Goal: Task Accomplishment & Management: Use online tool/utility

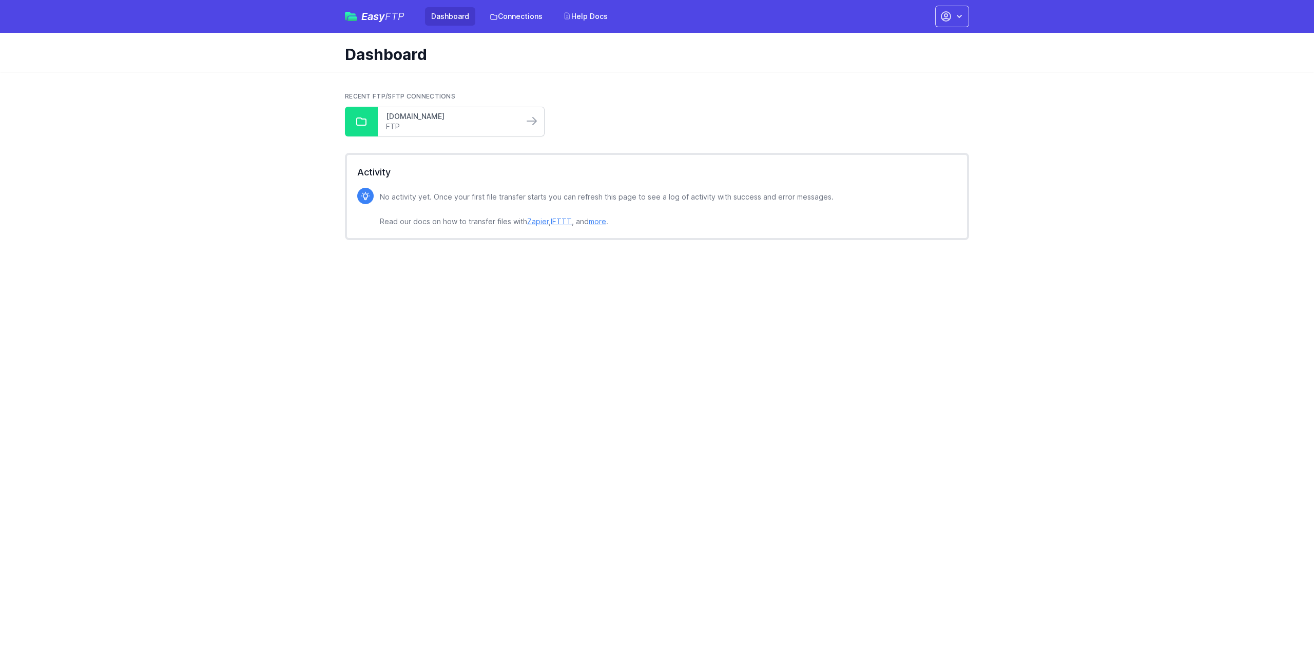
click at [399, 118] on link "[DOMAIN_NAME]" at bounding box center [450, 116] width 129 height 10
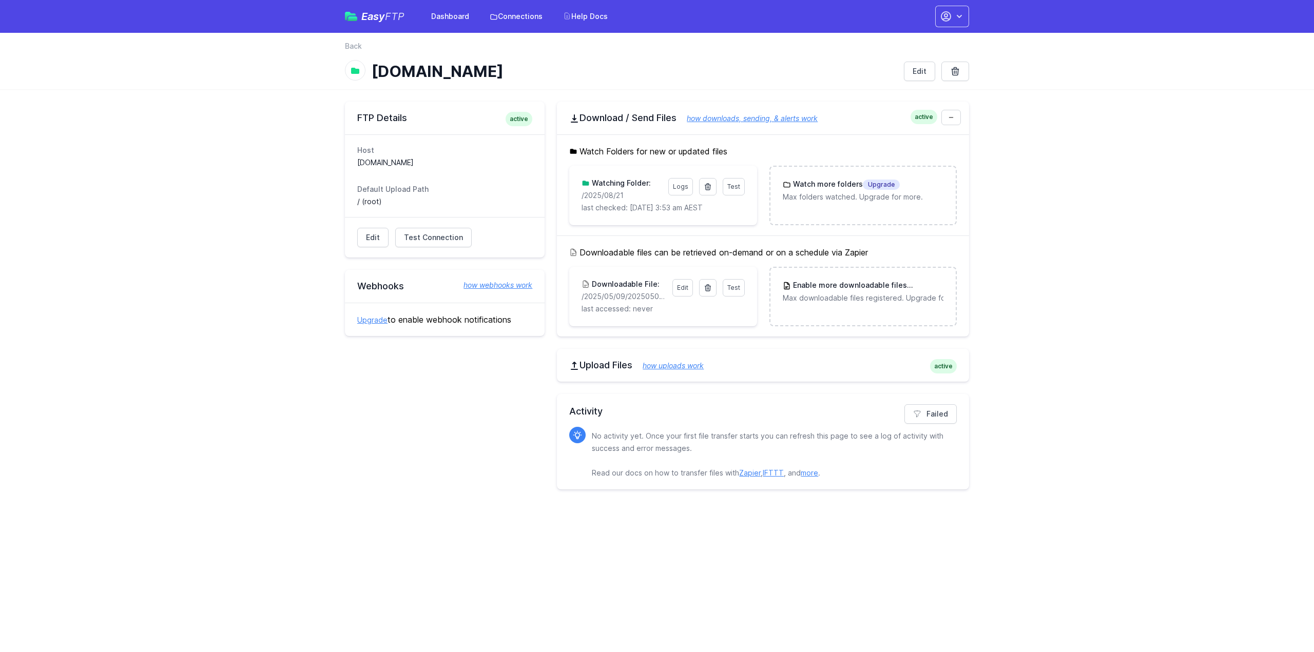
drag, startPoint x: 625, startPoint y: 197, endPoint x: 575, endPoint y: 192, distance: 50.5
click at [575, 192] on div "Test Logs Watching Folder: /2025/08/21 last checked: 8/22/2025 3:53 am AEST" at bounding box center [662, 196] width 187 height 60
copy p "/2025/08/21"
click at [707, 184] on icon at bounding box center [708, 187] width 6 height 6
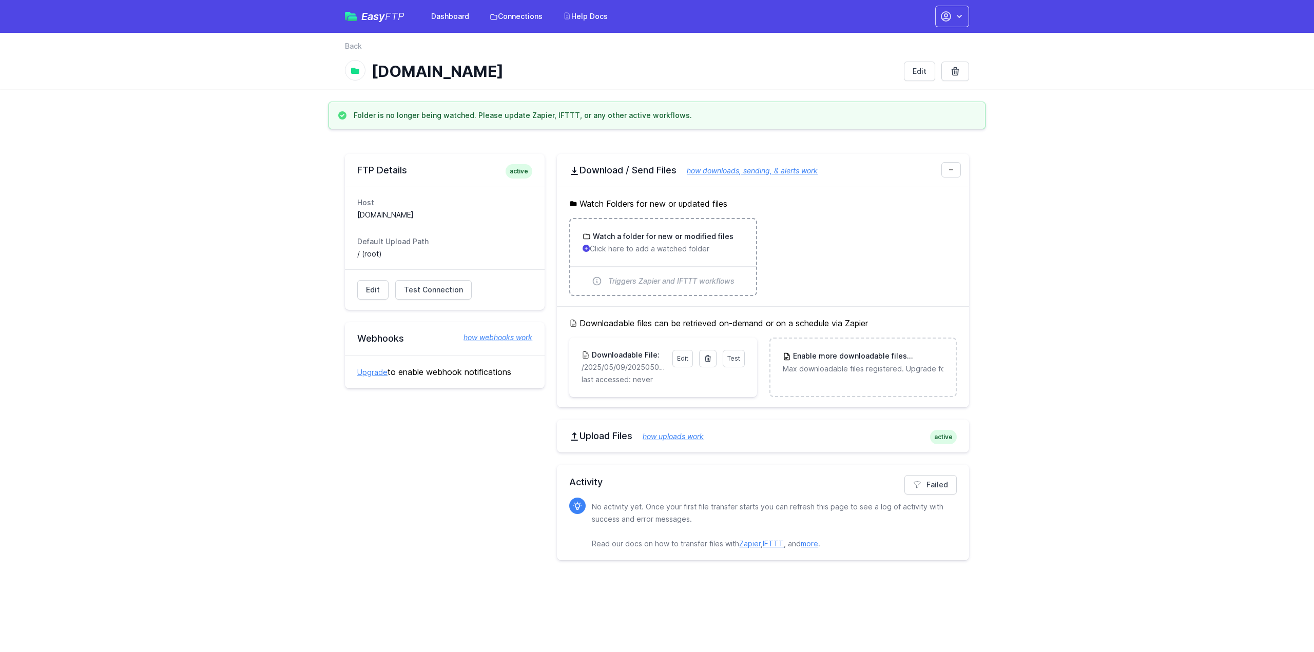
click at [683, 248] on p "Click here to add a watched folder" at bounding box center [663, 249] width 161 height 10
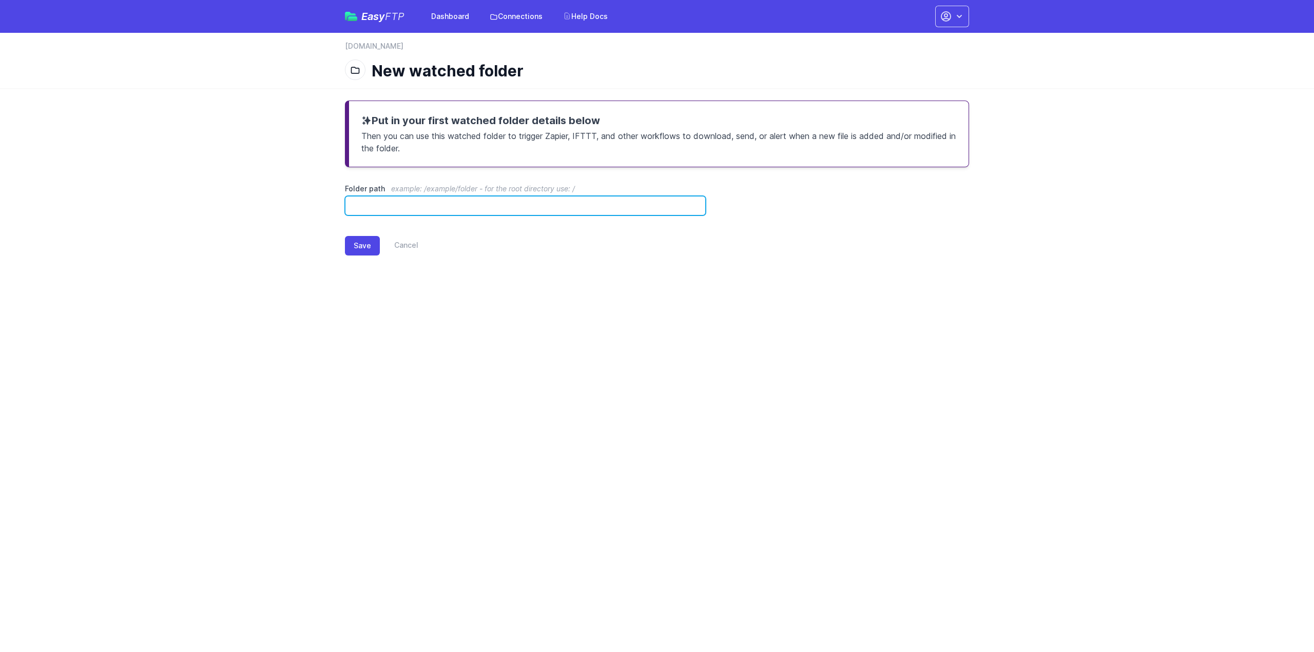
click at [487, 196] on input "Folder path example: /example/folder - for the root directory use: /" at bounding box center [525, 206] width 361 height 20
paste input "**********"
drag, startPoint x: 396, startPoint y: 204, endPoint x: 315, endPoint y: 200, distance: 81.2
click at [315, 200] on main "**********" at bounding box center [657, 186] width 1314 height 196
type input "**********"
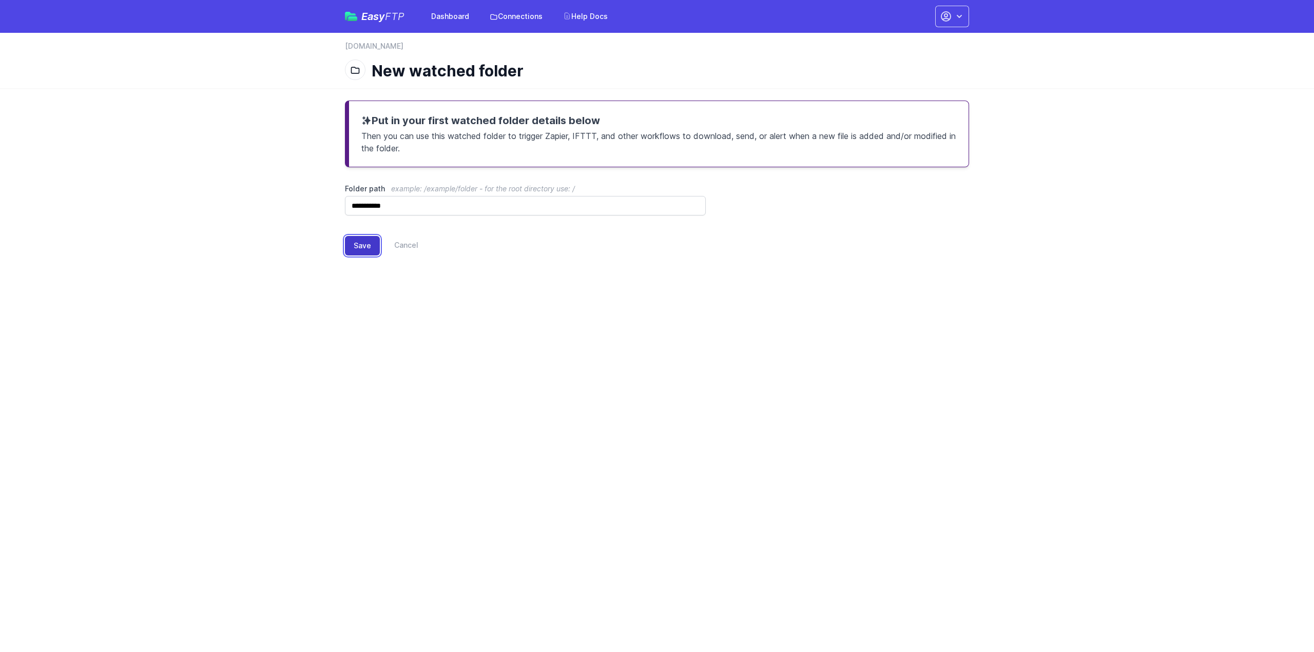
click at [358, 244] on button "Save" at bounding box center [362, 246] width 35 height 20
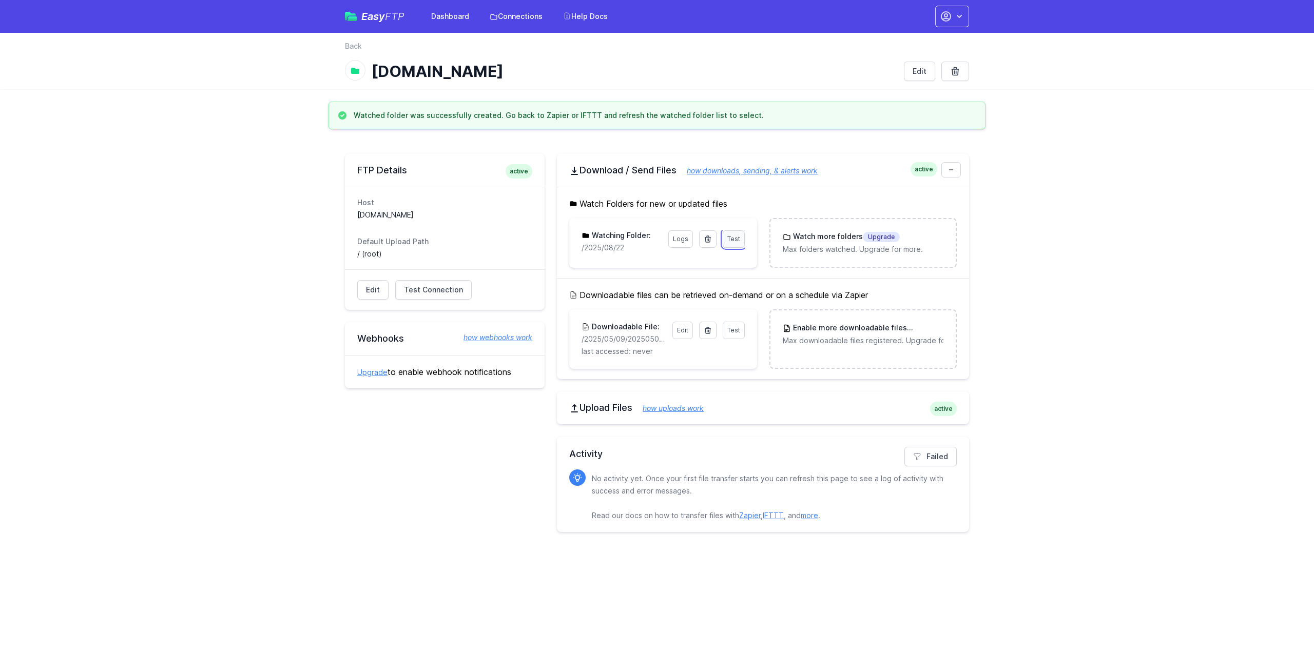
click at [733, 239] on span "Test" at bounding box center [733, 239] width 13 height 8
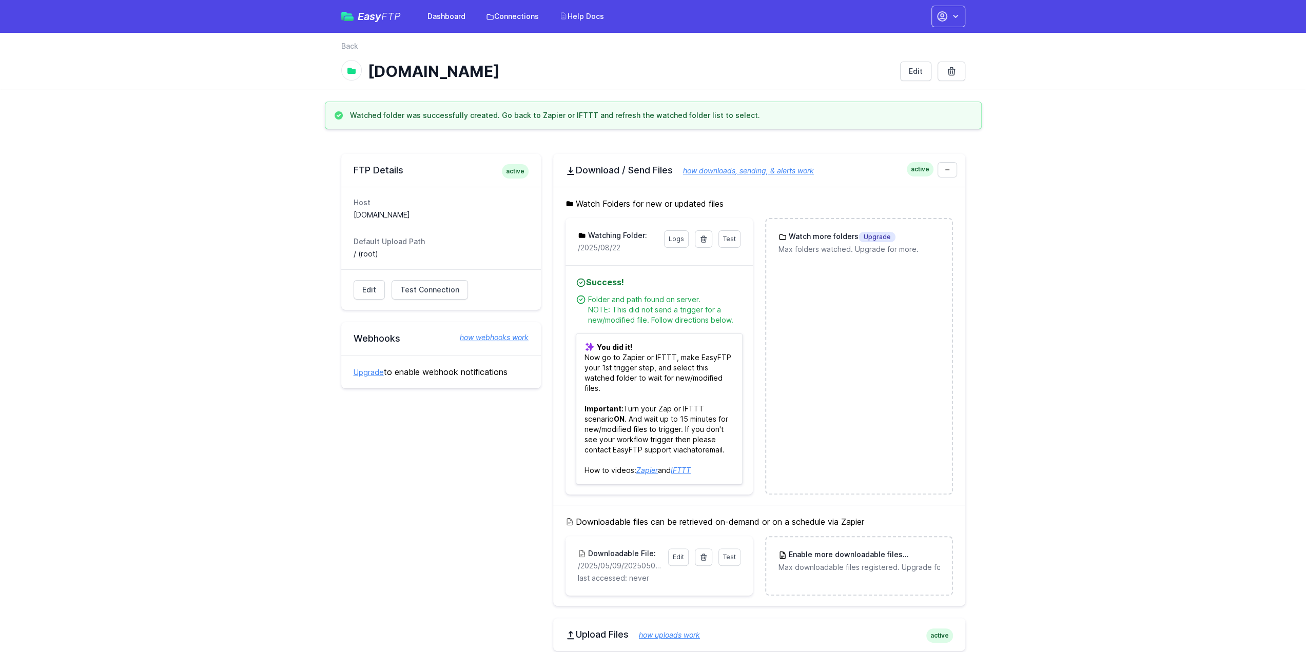
drag, startPoint x: 571, startPoint y: 246, endPoint x: 622, endPoint y: 247, distance: 50.8
click at [622, 247] on div "Test Logs Watching Folder: /2025/08/22" at bounding box center [659, 241] width 187 height 47
copy p "/2025/08/22"
